Goal: Find specific page/section: Find specific page/section

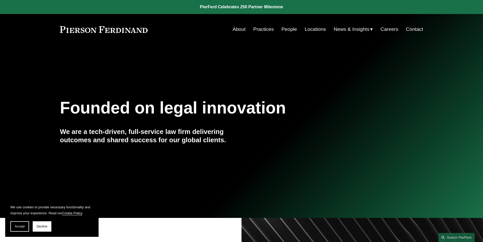
click at [313, 29] on link "Locations" at bounding box center [315, 29] width 21 height 10
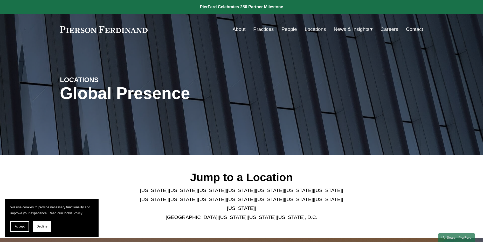
click at [242, 29] on link "About" at bounding box center [238, 29] width 13 height 10
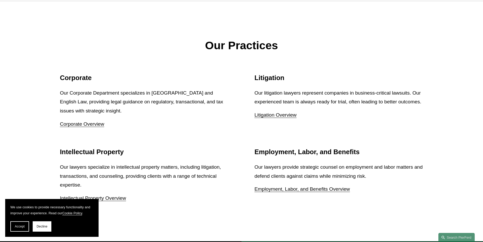
scroll to position [691, 0]
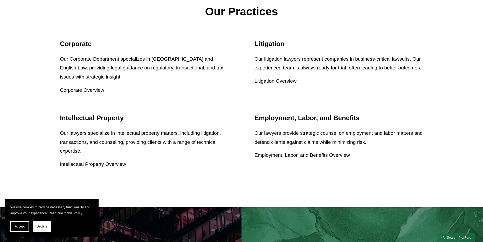
click at [268, 84] on link "Litigation Overview" at bounding box center [276, 80] width 42 height 5
